Goal: Check status: Check status

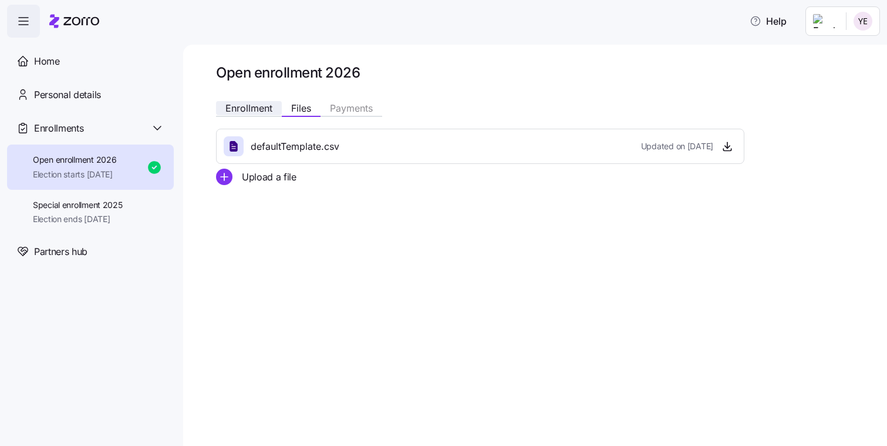
click at [259, 105] on span "Enrollment" at bounding box center [248, 107] width 47 height 9
